Goal: Transaction & Acquisition: Purchase product/service

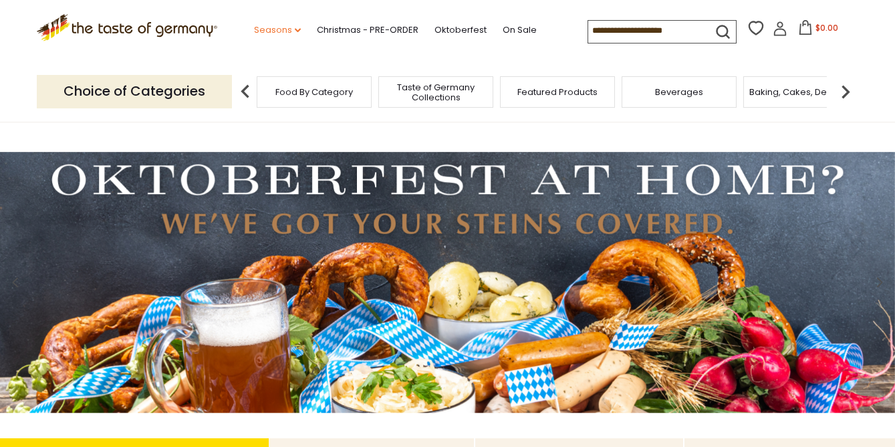
click at [300, 29] on icon "dropdown_arrow" at bounding box center [298, 30] width 6 height 5
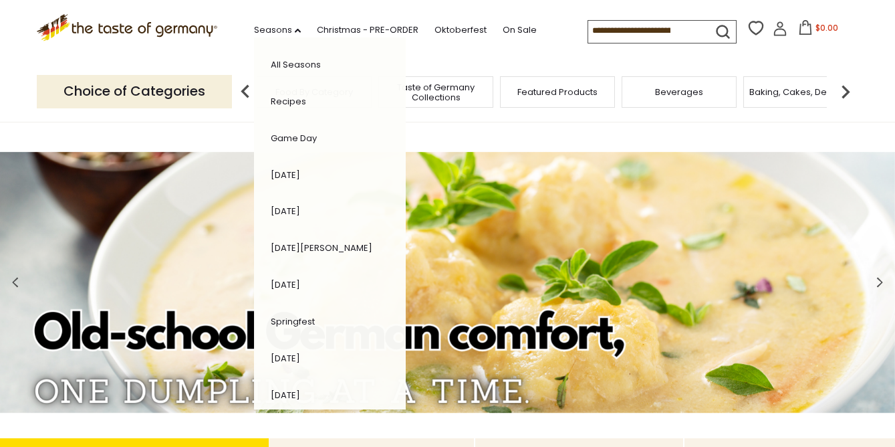
click at [548, 53] on div ".st0{fill:#EDD300;} .st1{fill:#D33E21;} .st0{fill:#EDD300;} .st1{fill:#D33E21;}…" at bounding box center [448, 30] width 822 height 61
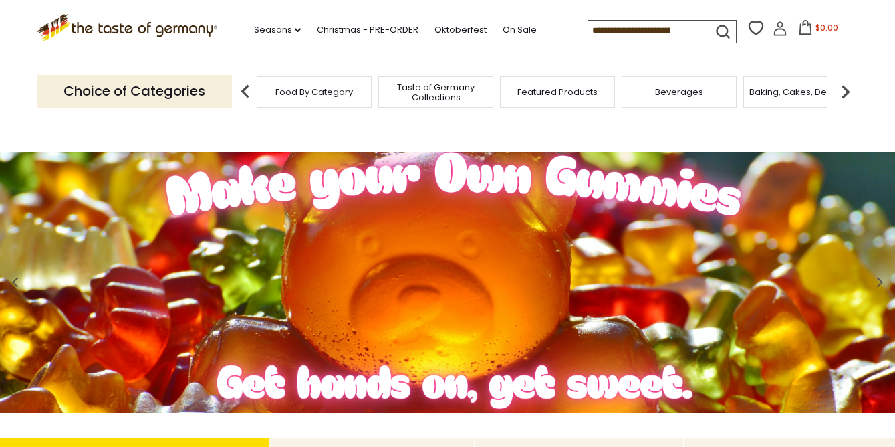
click at [844, 92] on img at bounding box center [845, 91] width 27 height 27
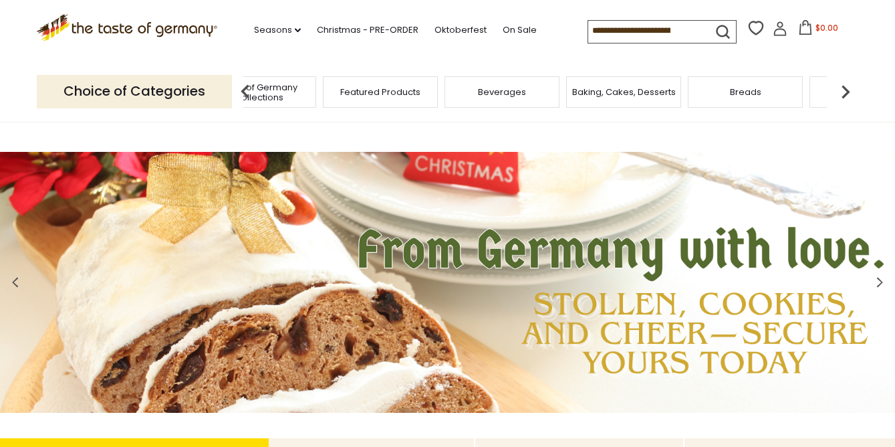
click at [844, 92] on img at bounding box center [845, 91] width 27 height 27
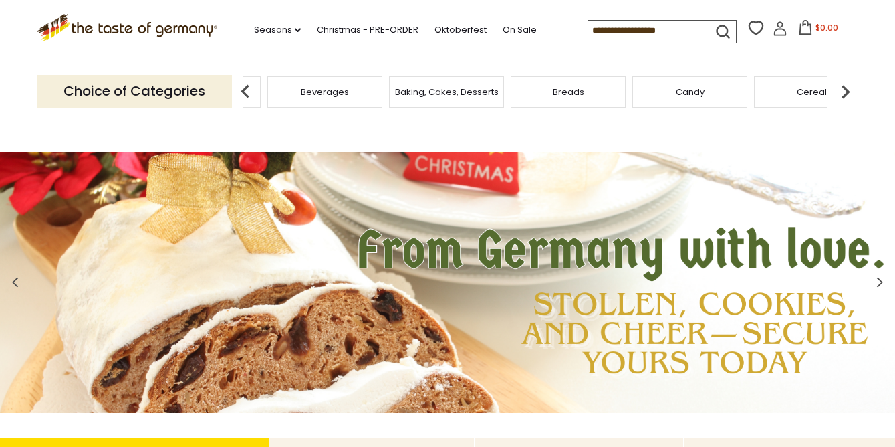
click at [844, 92] on img at bounding box center [845, 91] width 27 height 27
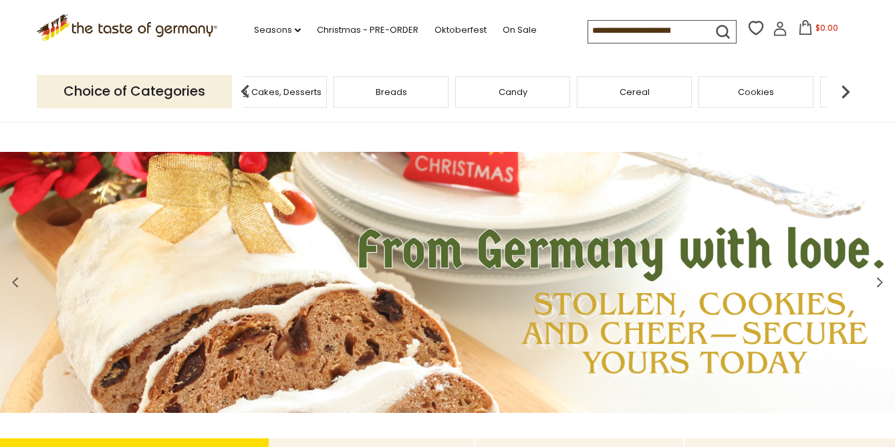
click at [844, 92] on img at bounding box center [845, 91] width 27 height 27
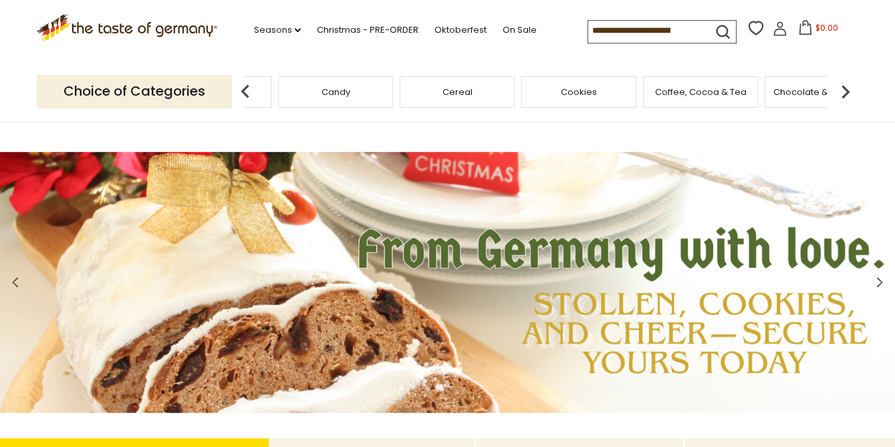
click at [844, 92] on img at bounding box center [845, 91] width 27 height 27
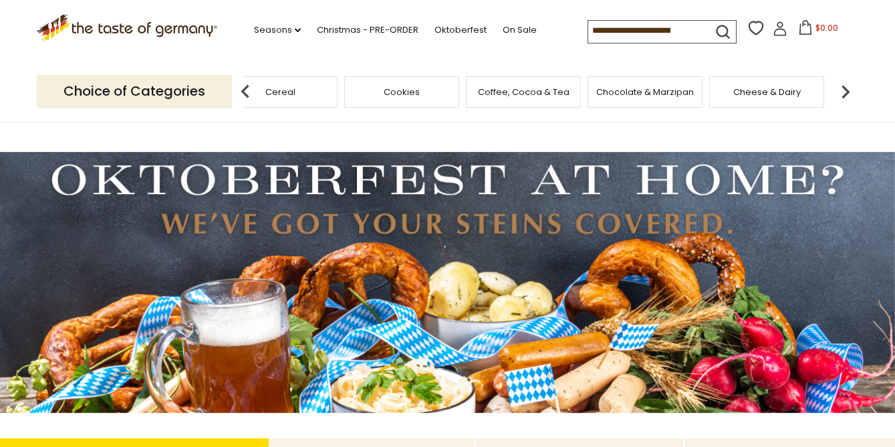
click at [844, 92] on img at bounding box center [845, 91] width 27 height 27
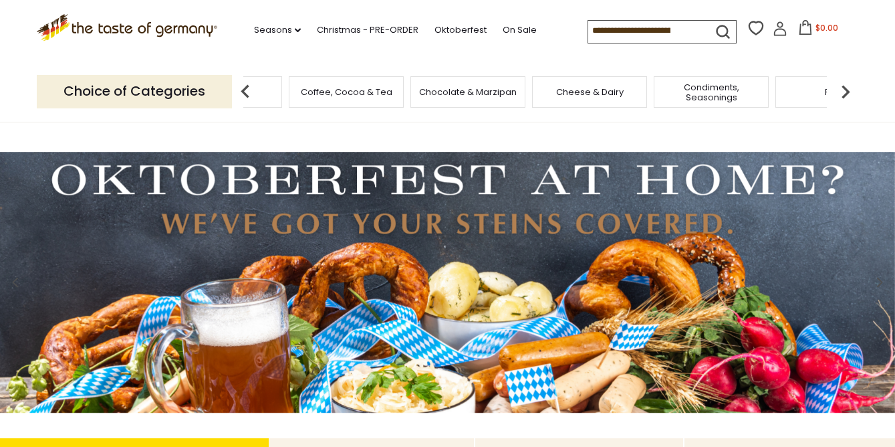
click at [846, 90] on img at bounding box center [845, 91] width 27 height 27
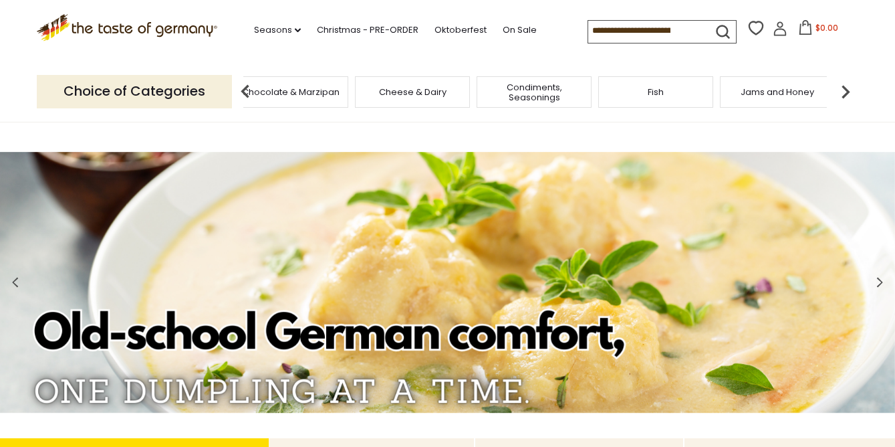
click at [846, 90] on img at bounding box center [845, 91] width 27 height 27
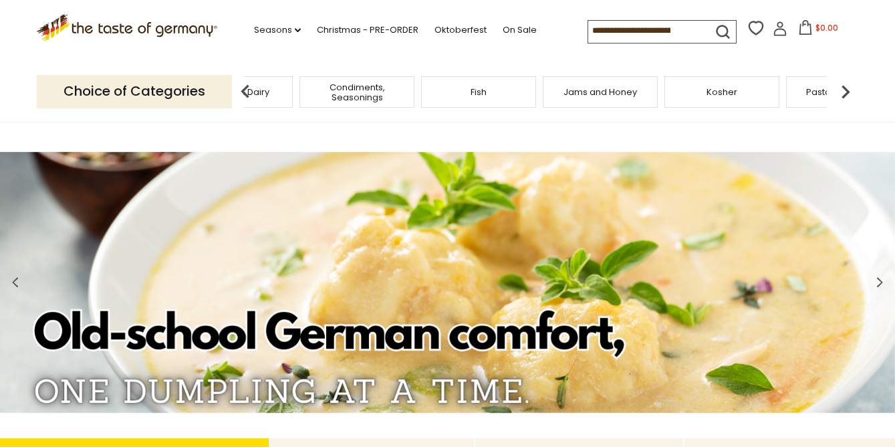
click at [846, 90] on img at bounding box center [845, 91] width 27 height 27
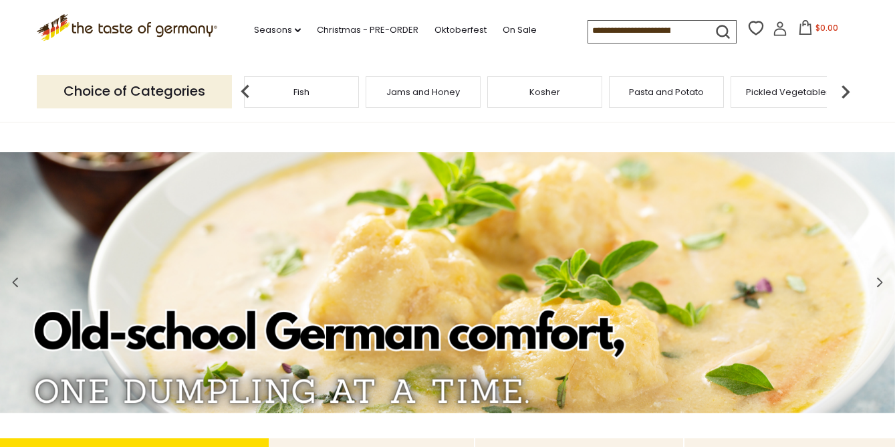
click at [846, 90] on img at bounding box center [845, 91] width 27 height 27
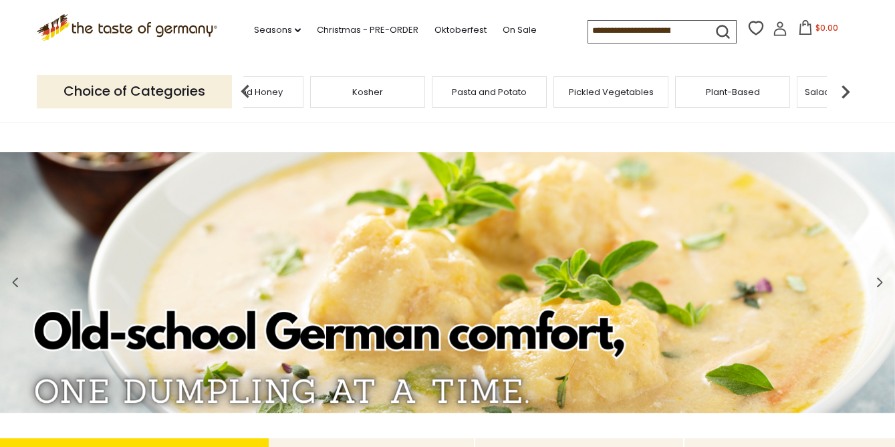
click at [846, 90] on img at bounding box center [845, 91] width 27 height 27
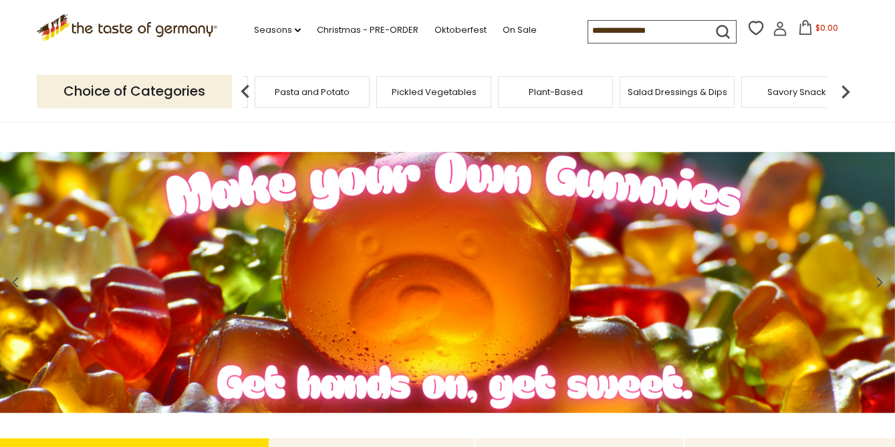
click at [846, 90] on img at bounding box center [845, 91] width 27 height 27
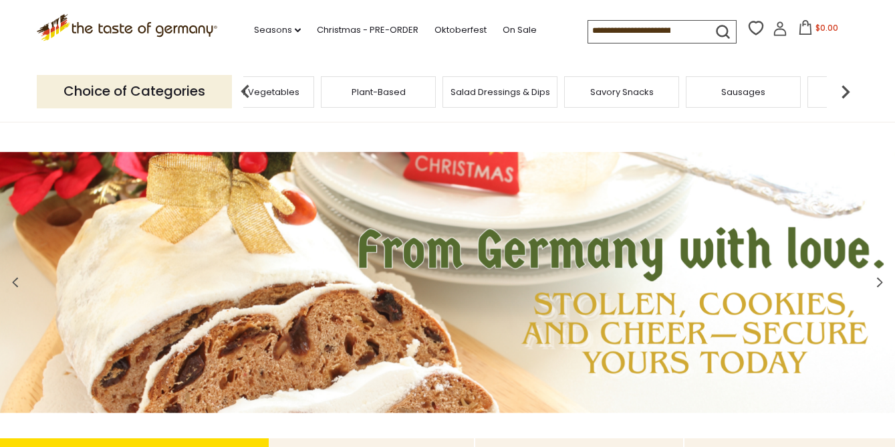
drag, startPoint x: 595, startPoint y: 29, endPoint x: 681, endPoint y: 29, distance: 86.2
click at [681, 29] on input at bounding box center [644, 30] width 113 height 19
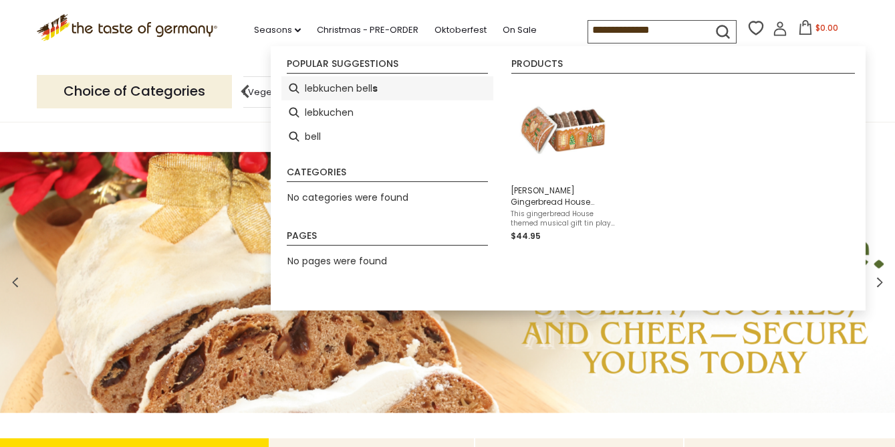
click at [334, 90] on li "lebkuchen bell s" at bounding box center [387, 88] width 212 height 24
type input "**********"
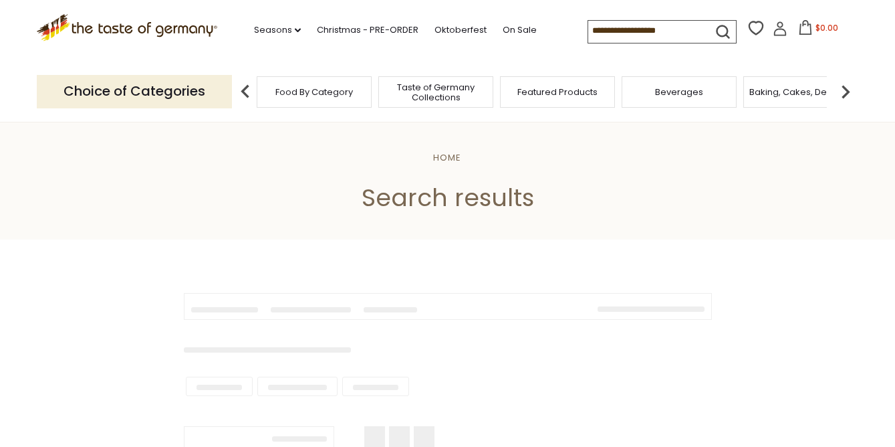
type input "**********"
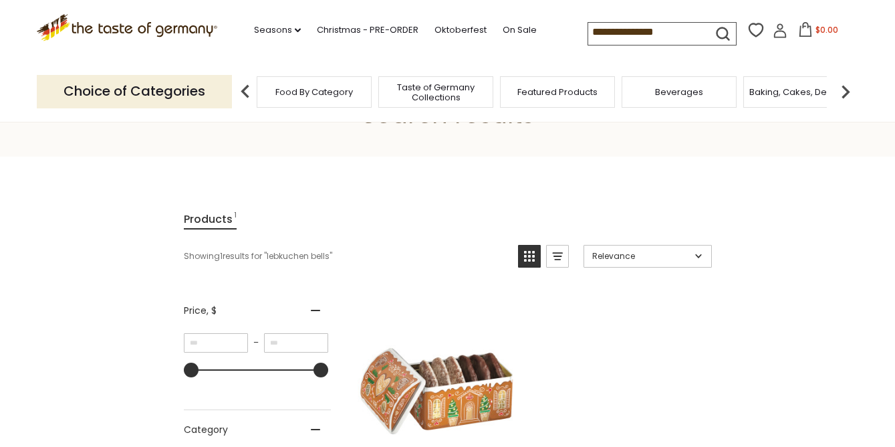
scroll to position [7, 0]
